Goal: Task Accomplishment & Management: Complete application form

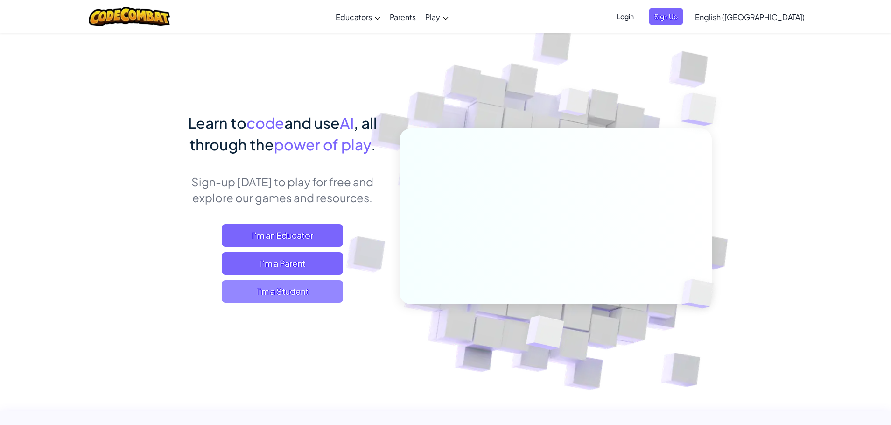
click at [315, 290] on span "I'm a Student" at bounding box center [282, 291] width 121 height 22
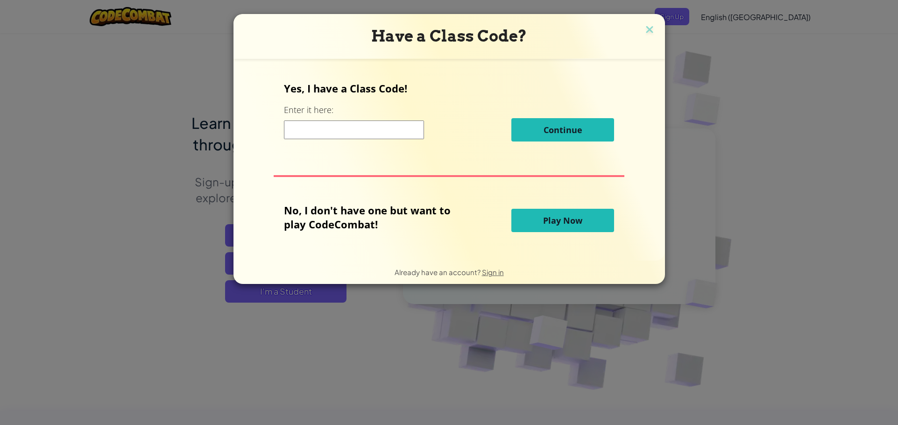
click at [344, 122] on input at bounding box center [354, 129] width 140 height 19
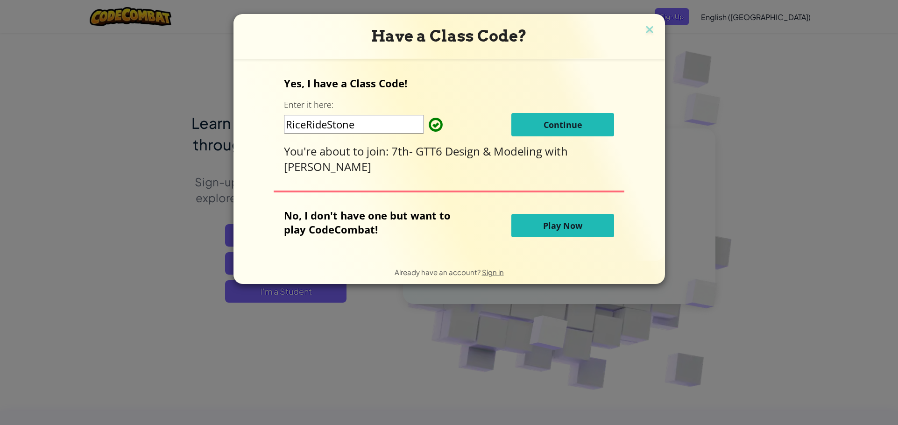
type input "RiceRideStone"
click at [567, 128] on span "Continue" at bounding box center [563, 124] width 39 height 11
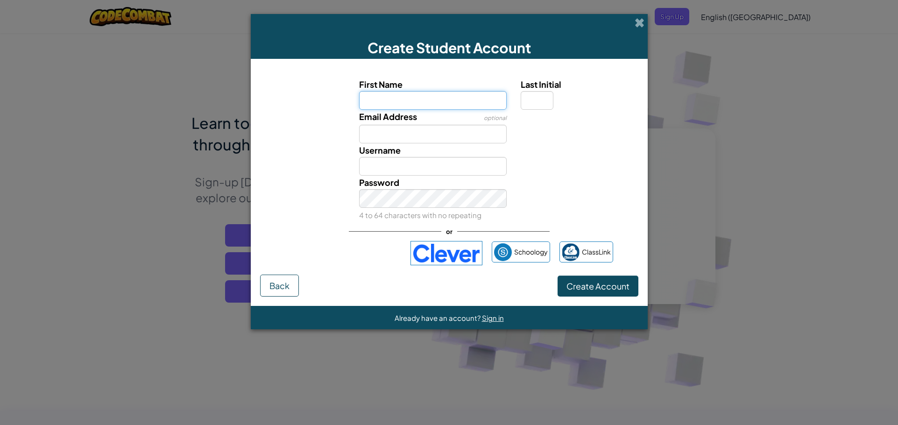
click at [447, 97] on input "First Name" at bounding box center [433, 100] width 148 height 19
type input "miles"
type input "Miles"
click at [523, 98] on input "Last Initial" at bounding box center [537, 100] width 33 height 19
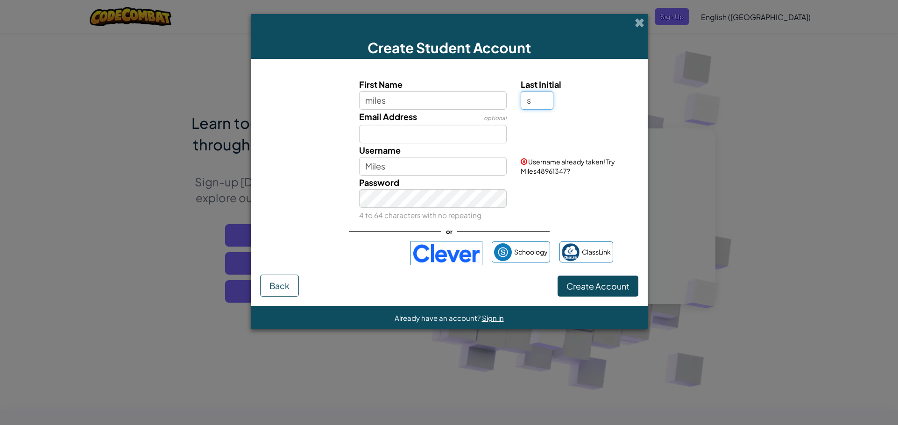
type input "s"
type input "MilesS"
click at [400, 133] on input "Email Address" at bounding box center [433, 134] width 148 height 19
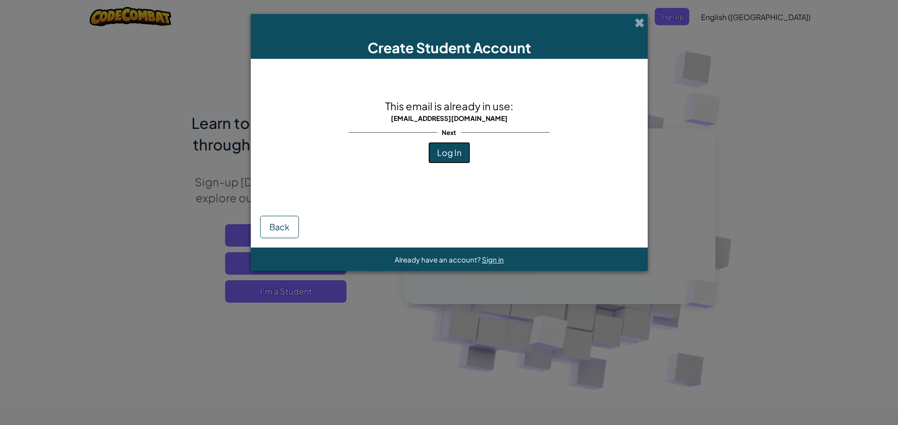
click at [467, 155] on button "Log In" at bounding box center [449, 152] width 42 height 21
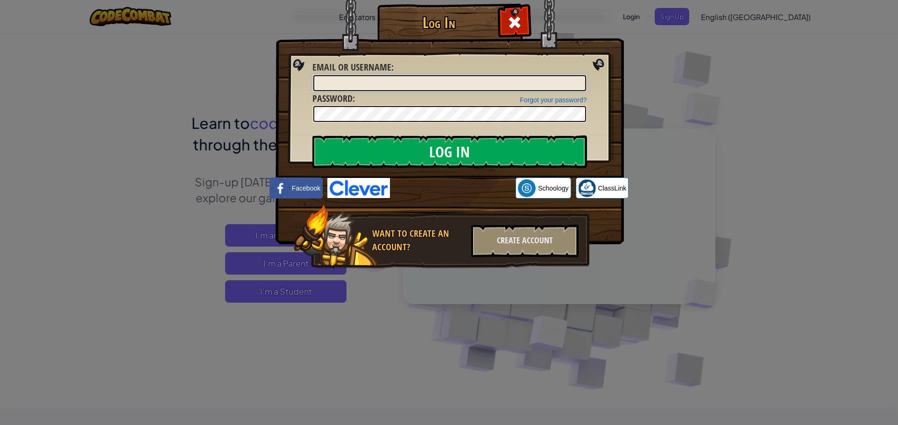
click at [466, 81] on input "Email or Username :" at bounding box center [449, 83] width 273 height 16
click at [451, 174] on img at bounding box center [449, 108] width 348 height 272
